Goal: Information Seeking & Learning: Check status

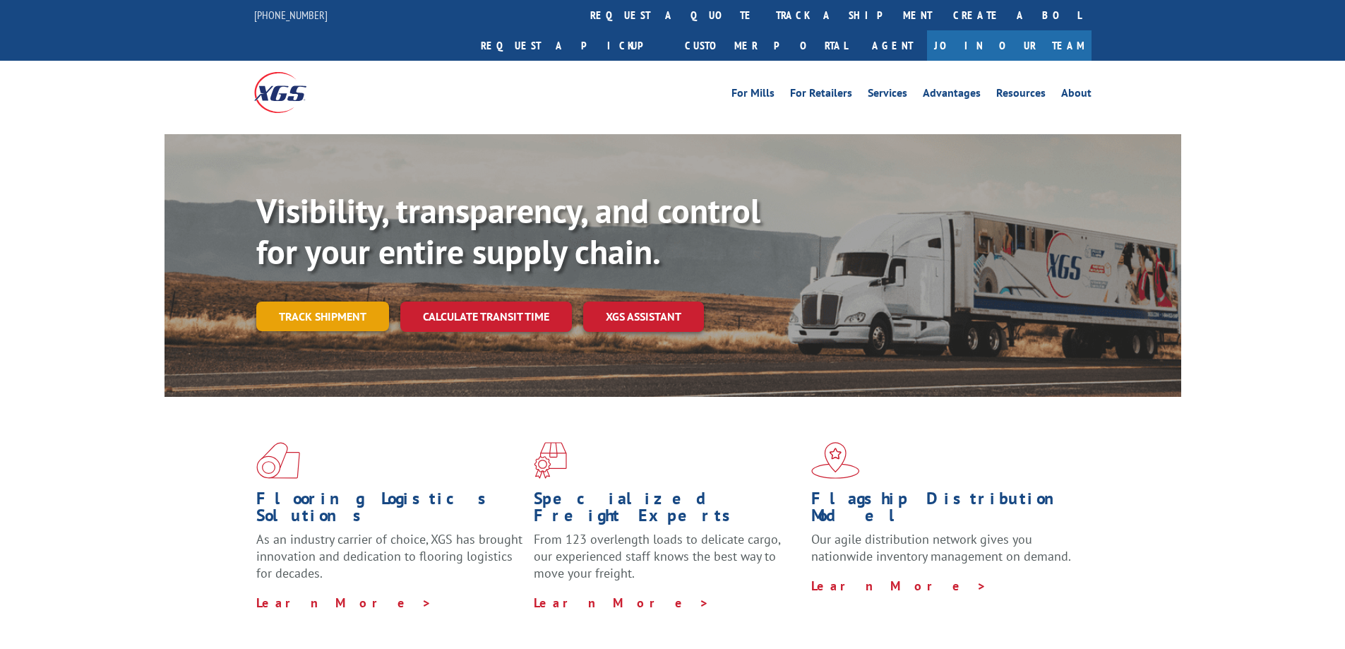
click at [325, 301] on link "Track shipment" at bounding box center [322, 316] width 133 height 30
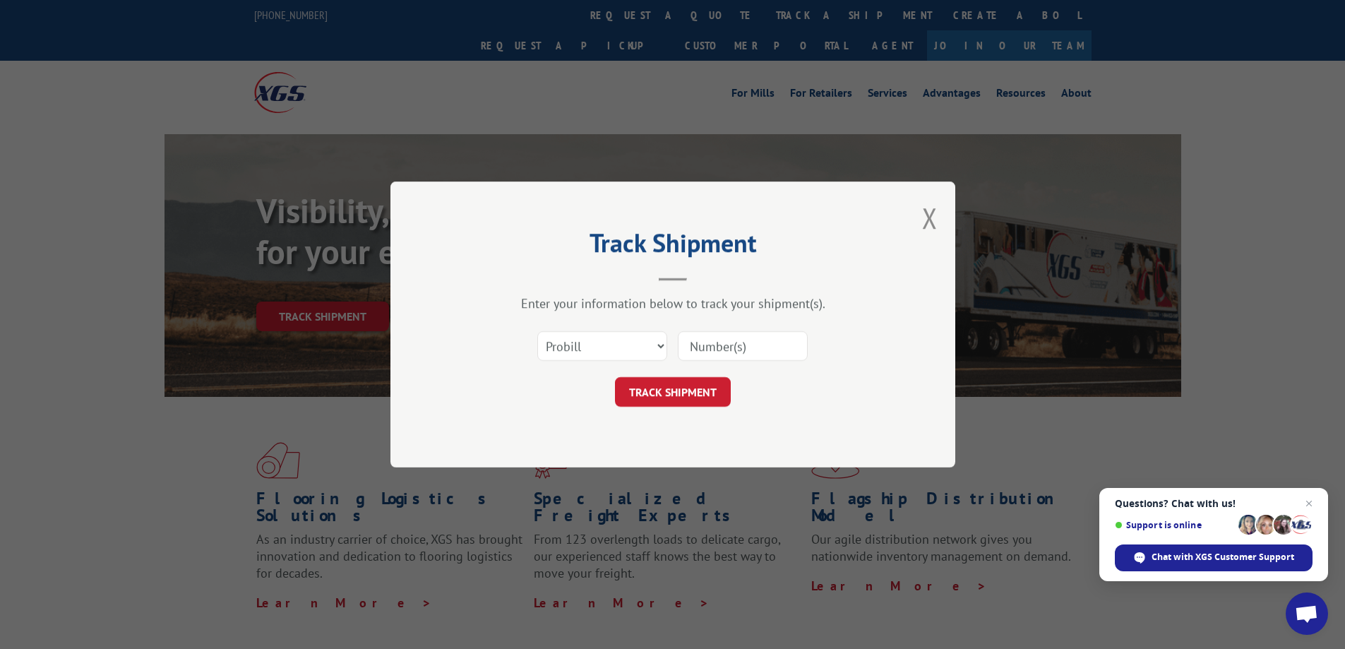
drag, startPoint x: 704, startPoint y: 341, endPoint x: 701, endPoint y: 350, distance: 9.6
click at [704, 341] on input at bounding box center [743, 346] width 130 height 30
paste input "17402401"
type input "17402401"
click at [679, 384] on button "TRACK SHIPMENT" at bounding box center [673, 392] width 116 height 30
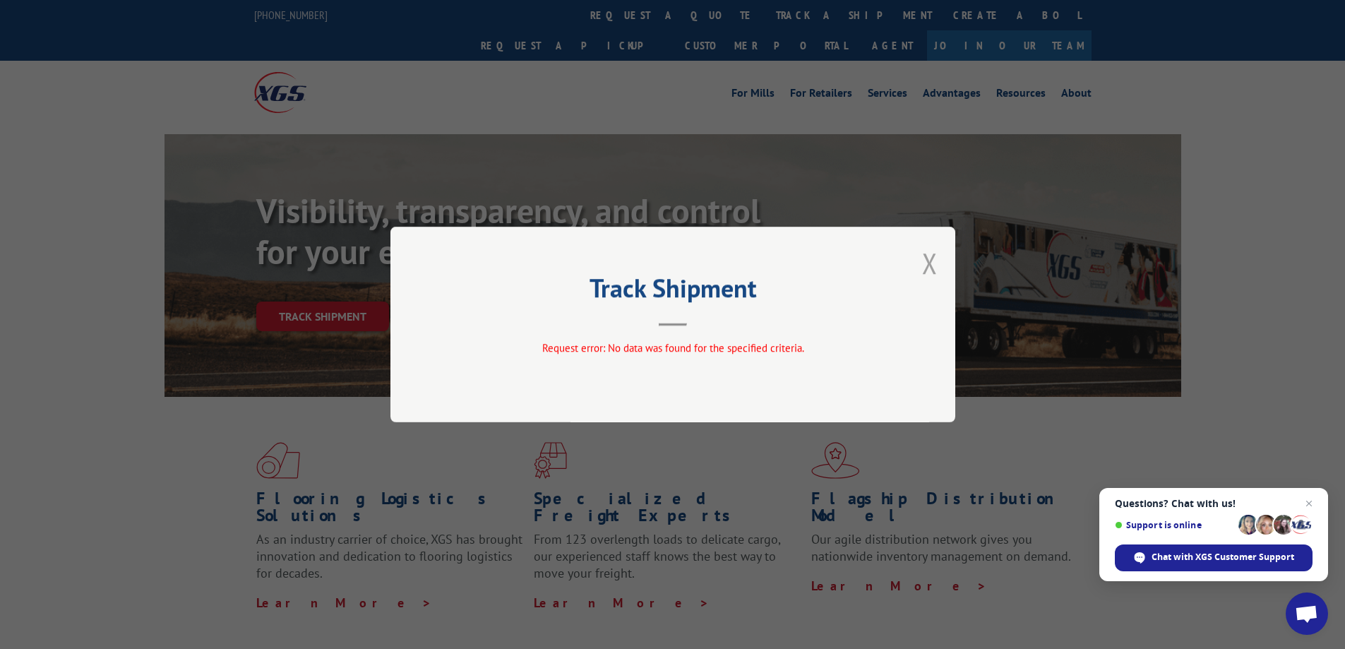
click at [922, 259] on button "Close modal" at bounding box center [930, 262] width 16 height 37
